Goal: Check status: Check status

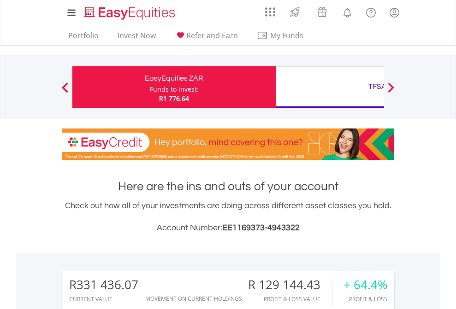
scroll to position [88, 145]
click at [150, 87] on div "Funds to invest:" at bounding box center [174, 89] width 49 height 9
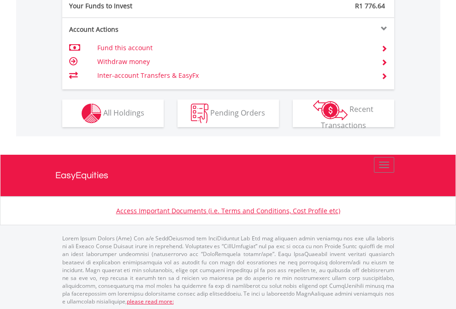
scroll to position [920, 0]
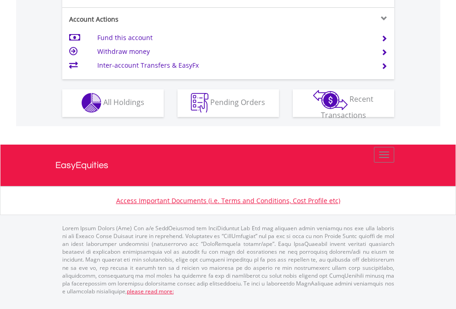
scroll to position [862, 0]
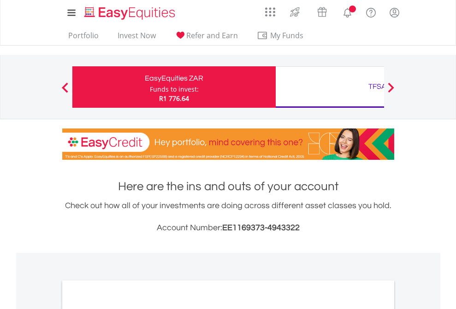
scroll to position [554, 0]
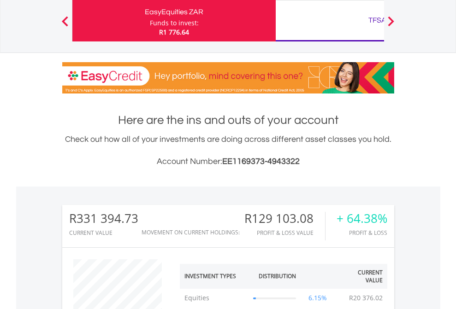
scroll to position [88, 145]
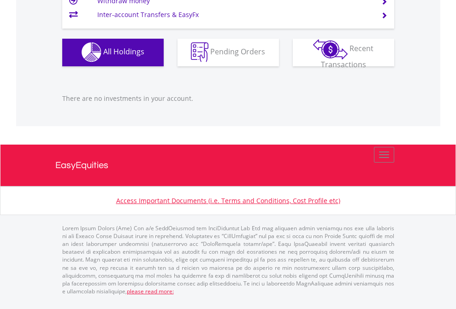
scroll to position [88, 145]
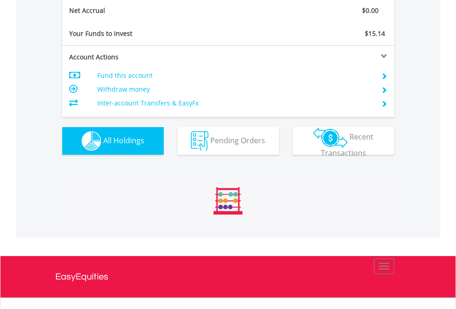
scroll to position [88, 145]
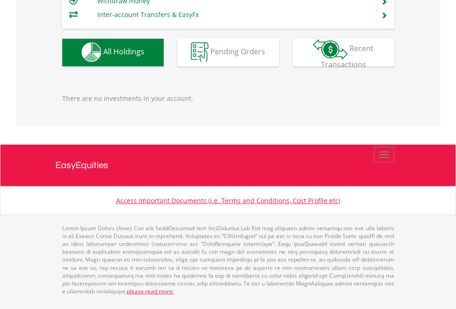
scroll to position [88, 145]
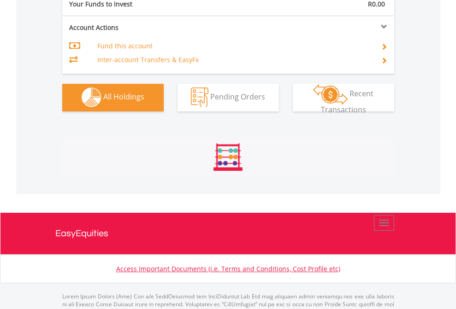
scroll to position [913, 0]
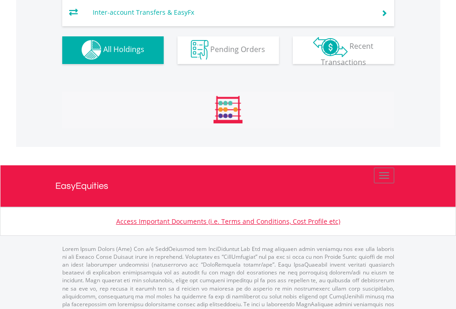
scroll to position [953, 0]
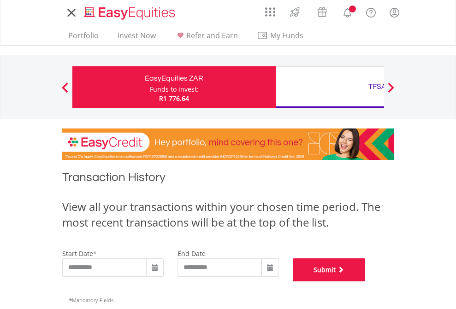
click at [366, 282] on button "Submit" at bounding box center [329, 270] width 73 height 23
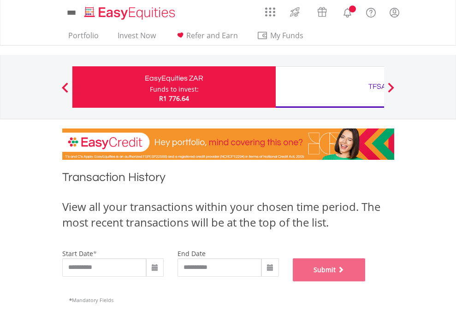
scroll to position [374, 0]
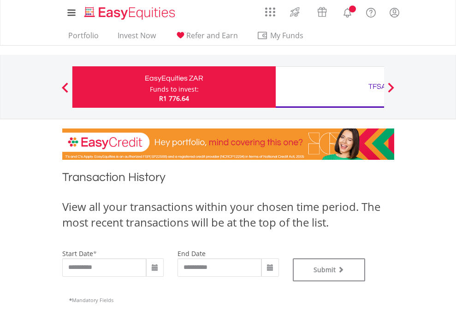
click at [330, 87] on div "TFSA" at bounding box center [377, 86] width 192 height 13
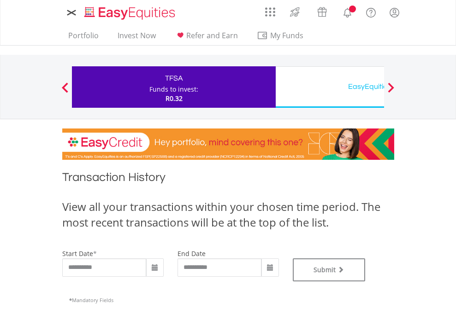
type input "**********"
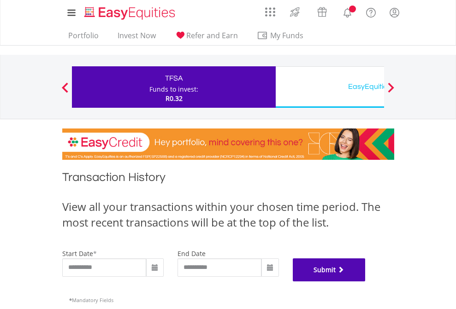
click at [366, 282] on button "Submit" at bounding box center [329, 270] width 73 height 23
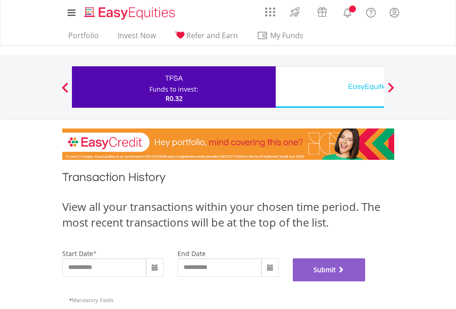
scroll to position [374, 0]
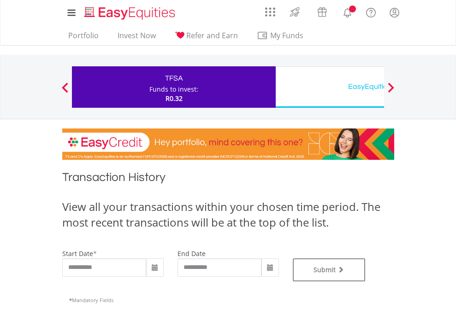
click at [330, 87] on div "EasyEquities USD" at bounding box center [377, 86] width 192 height 13
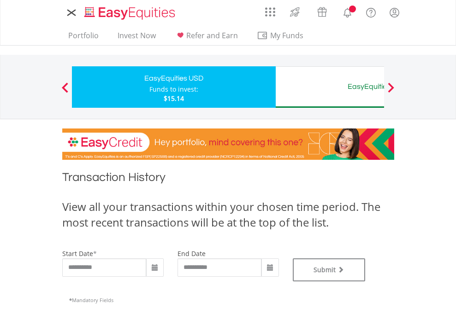
type input "**********"
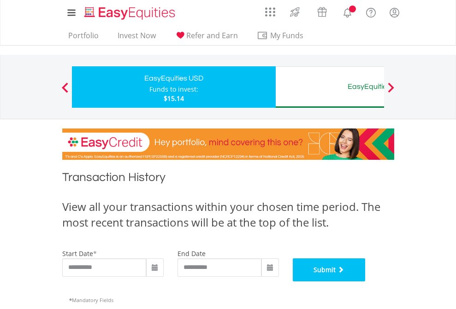
click at [366, 282] on button "Submit" at bounding box center [329, 270] width 73 height 23
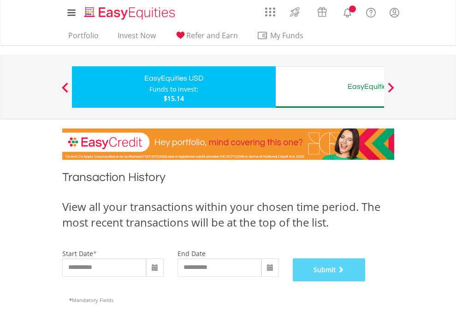
scroll to position [374, 0]
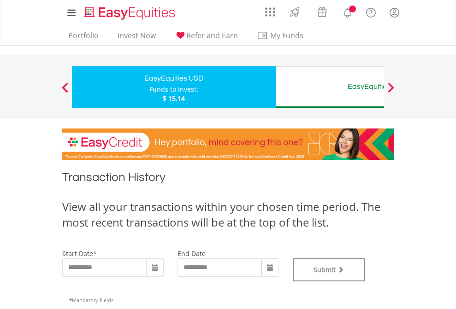
click at [330, 87] on div "EasyEquities AUD" at bounding box center [377, 86] width 192 height 13
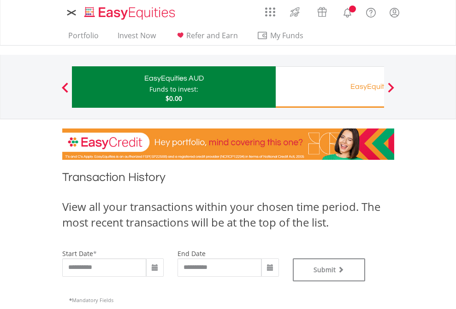
type input "**********"
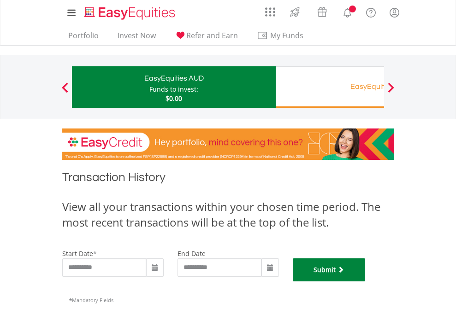
click at [366, 282] on button "Submit" at bounding box center [329, 270] width 73 height 23
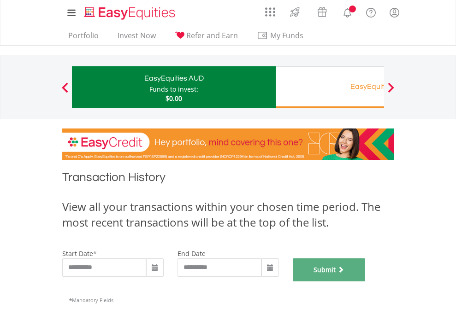
scroll to position [374, 0]
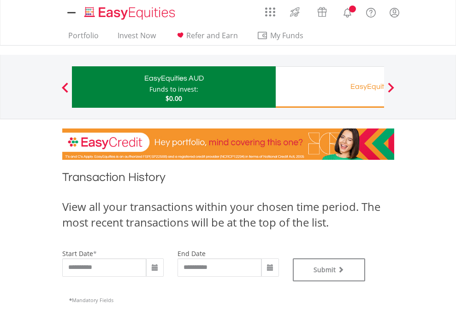
click at [330, 87] on div "EasyEquities RA" at bounding box center [377, 86] width 192 height 13
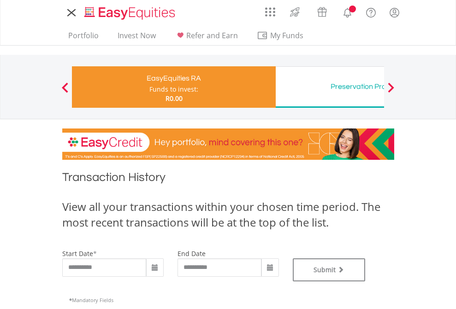
type input "**********"
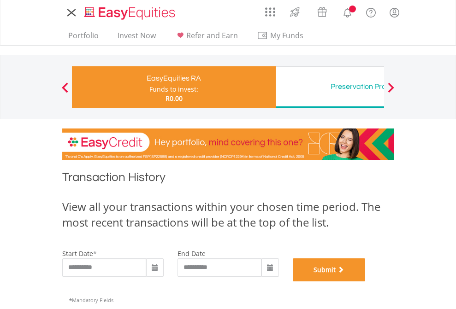
click at [366, 282] on button "Submit" at bounding box center [329, 270] width 73 height 23
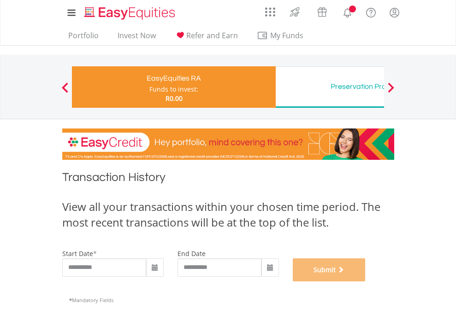
scroll to position [374, 0]
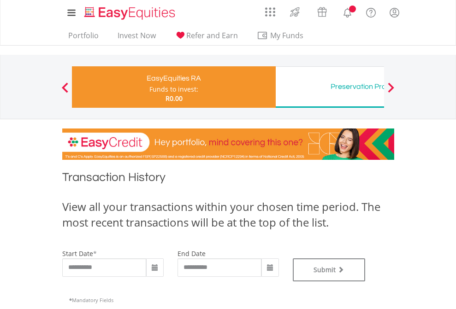
click at [330, 87] on div "Preservation Provident Fund" at bounding box center [377, 86] width 192 height 13
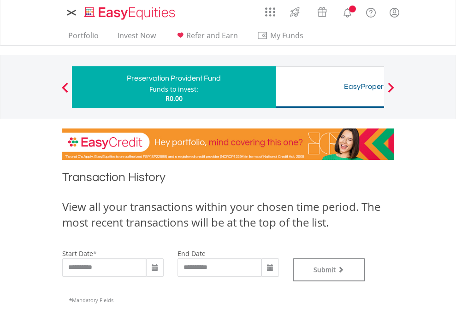
type input "**********"
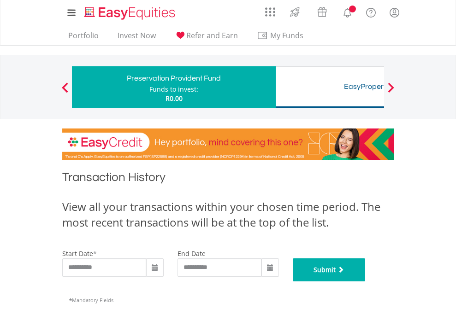
click at [366, 282] on button "Submit" at bounding box center [329, 270] width 73 height 23
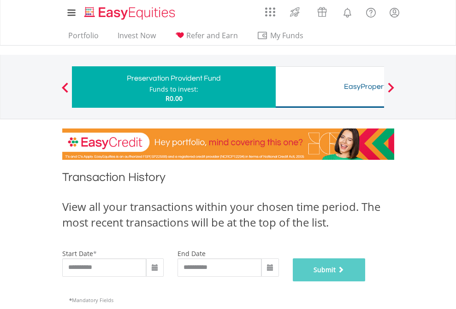
scroll to position [374, 0]
